Goal: Check status: Check status

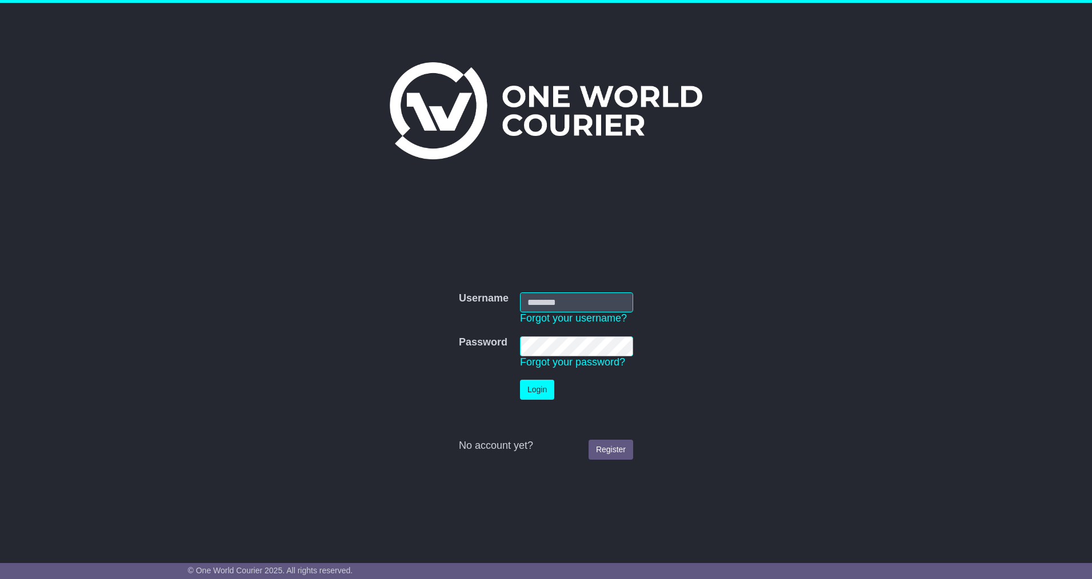
type input "**********"
click at [533, 385] on button "Login" at bounding box center [537, 390] width 34 height 20
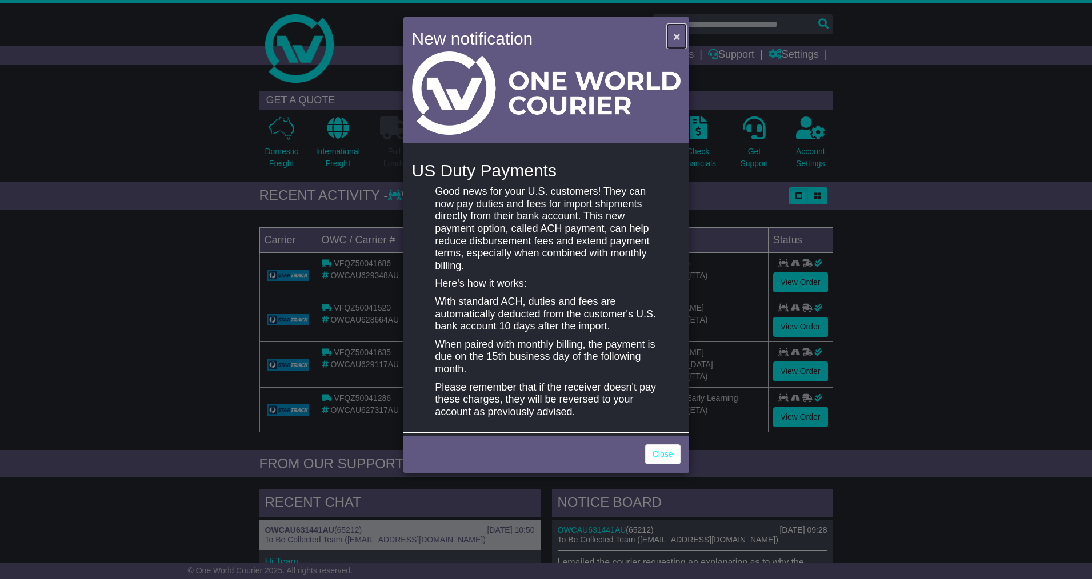
click at [674, 34] on span "×" at bounding box center [676, 36] width 7 height 13
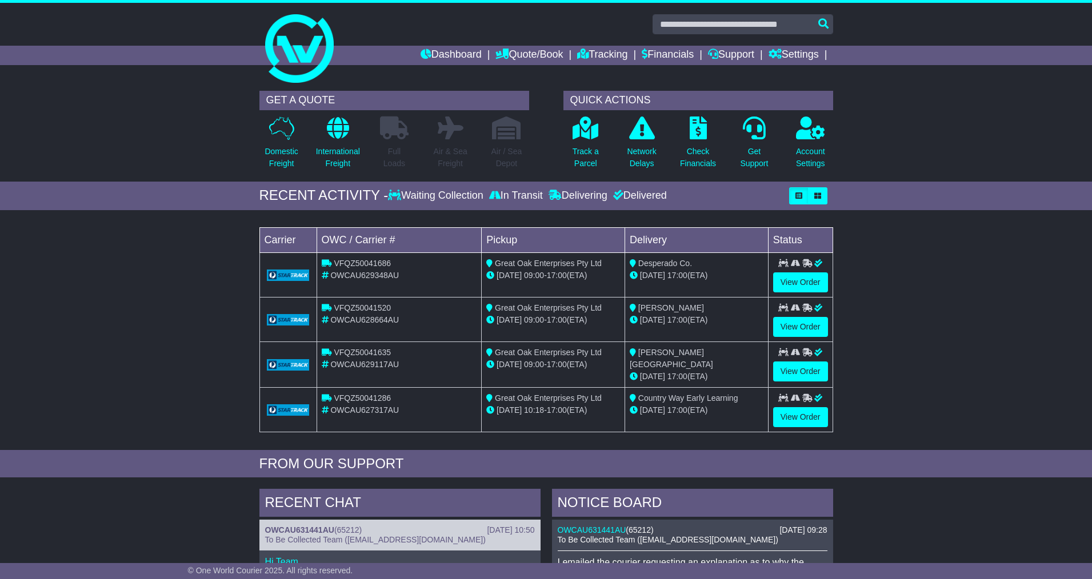
click at [390, 193] on icon at bounding box center [394, 195] width 13 height 10
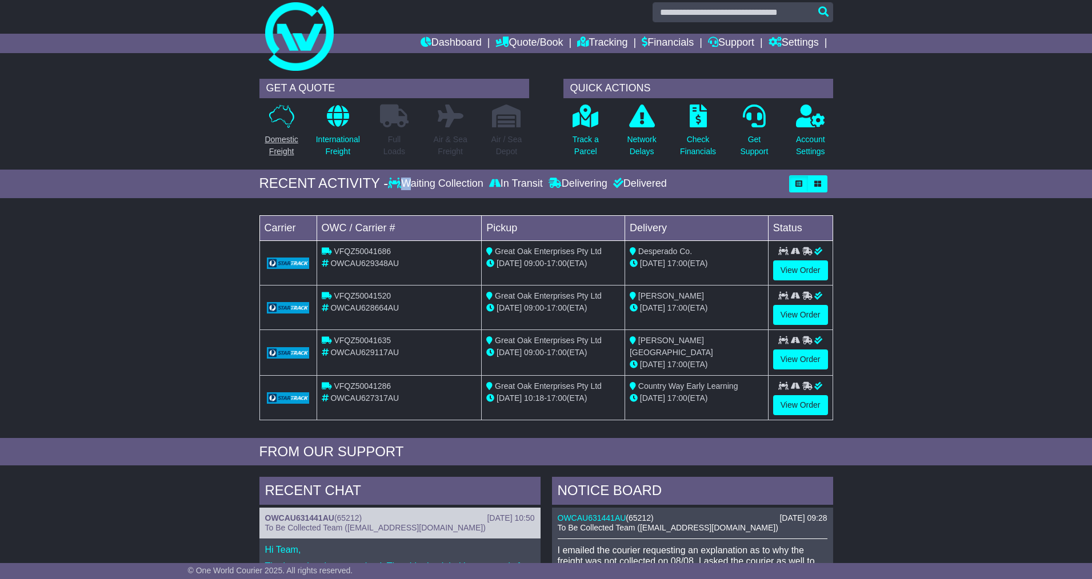
scroll to position [9, 0]
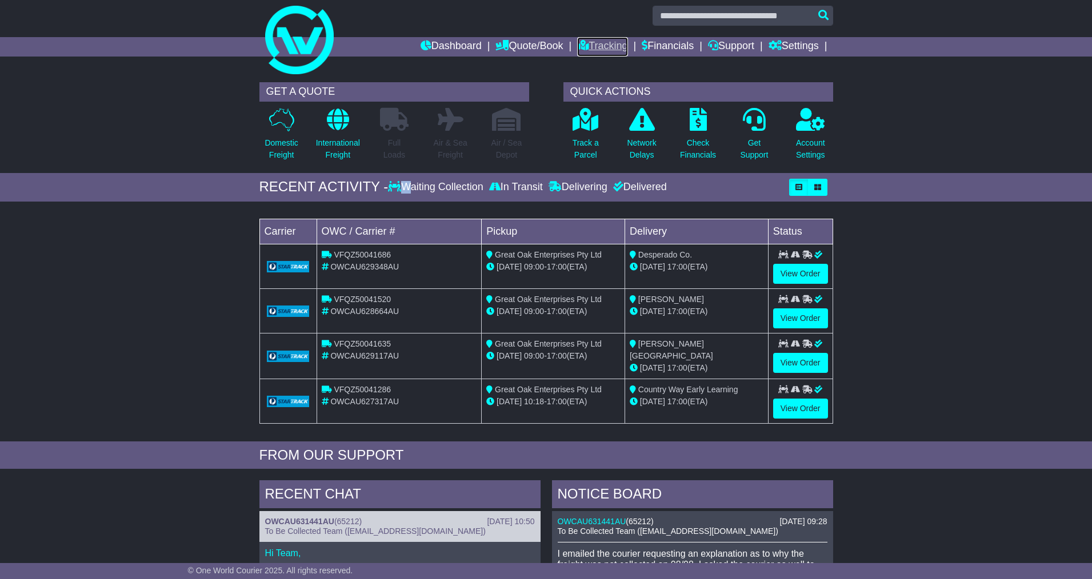
click at [599, 47] on link "Tracking" at bounding box center [602, 46] width 50 height 19
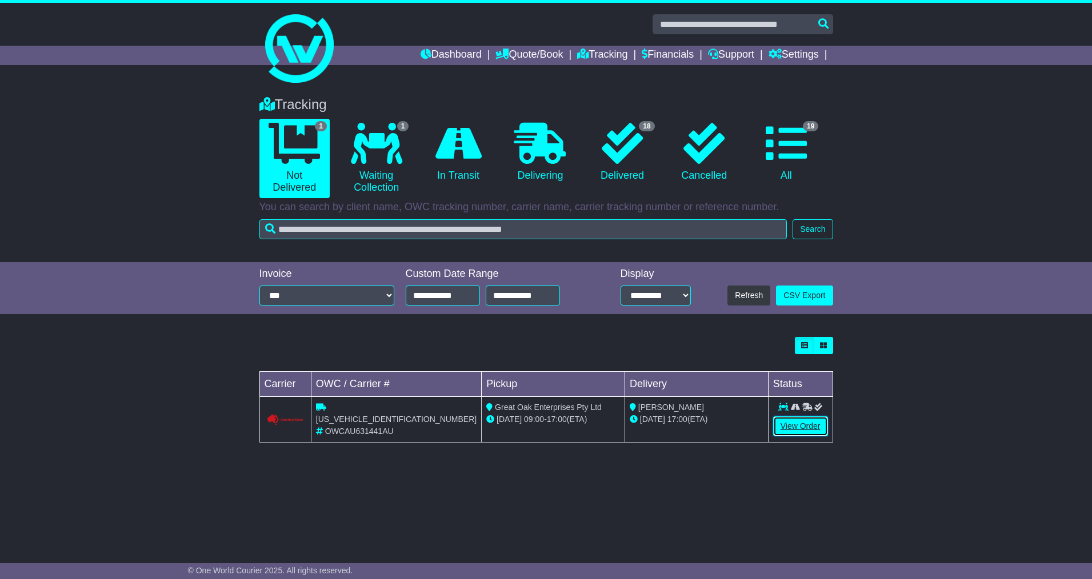
click at [795, 429] on link "View Order" at bounding box center [800, 427] width 55 height 20
